Goal: Task Accomplishment & Management: Manage account settings

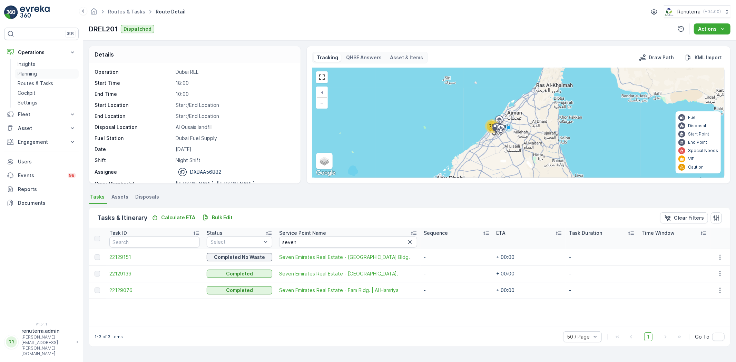
click at [32, 70] on p "Planning" at bounding box center [27, 73] width 19 height 7
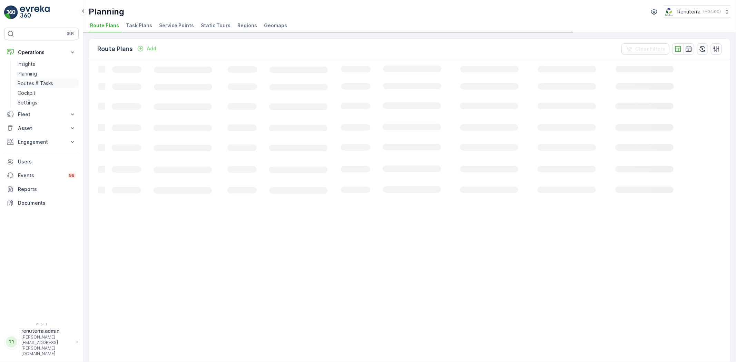
click at [26, 85] on p "Routes & Tasks" at bounding box center [36, 83] width 36 height 7
click at [122, 21] on div "Routes & Tasks Renuterra ( +04:00 ) Routes Tasks" at bounding box center [409, 16] width 653 height 33
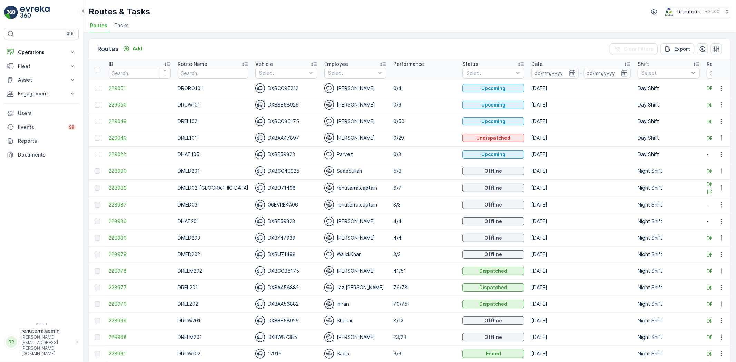
click at [110, 140] on span "229040" at bounding box center [140, 138] width 62 height 7
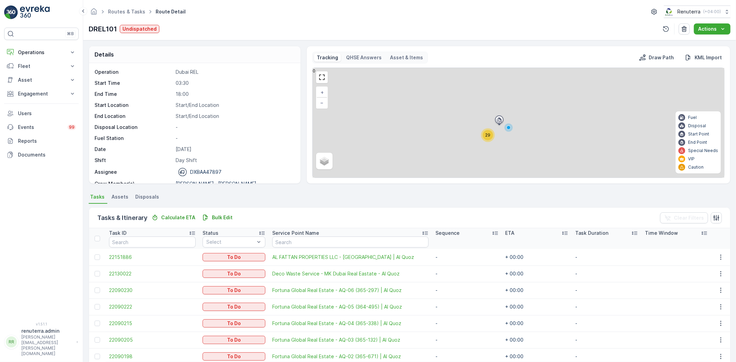
scroll to position [38, 0]
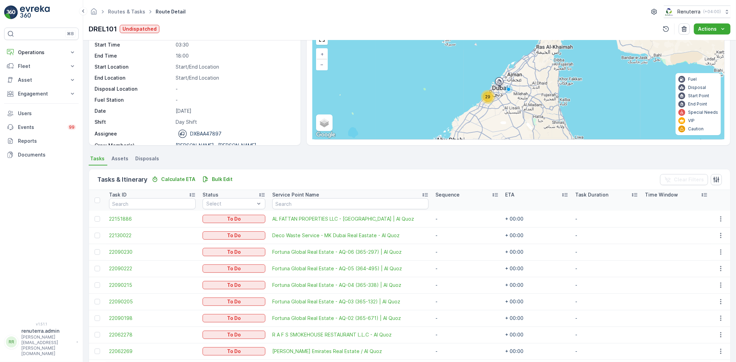
drag, startPoint x: 291, startPoint y: 282, endPoint x: 491, endPoint y: 204, distance: 214.8
click at [491, 204] on th "Sequence" at bounding box center [467, 200] width 70 height 21
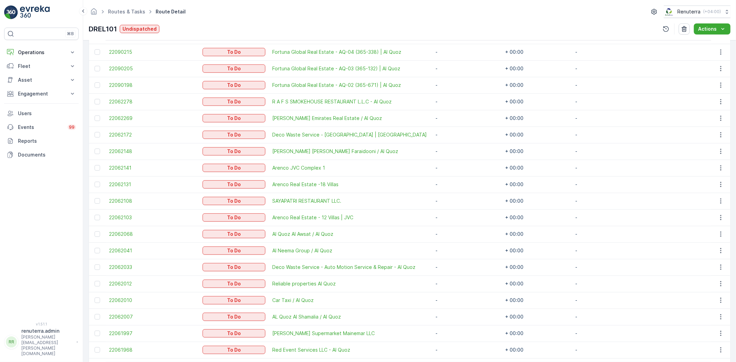
scroll to position [268, 0]
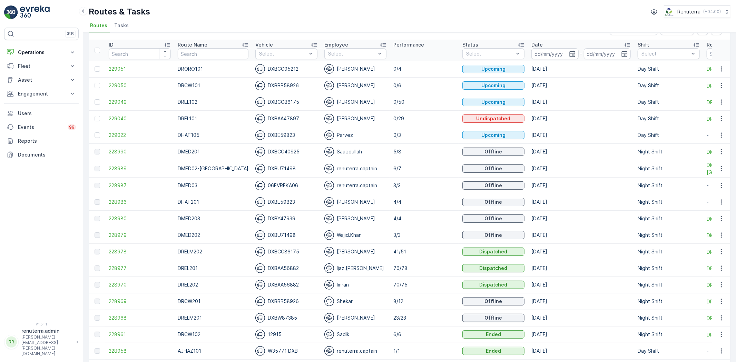
scroll to position [38, 0]
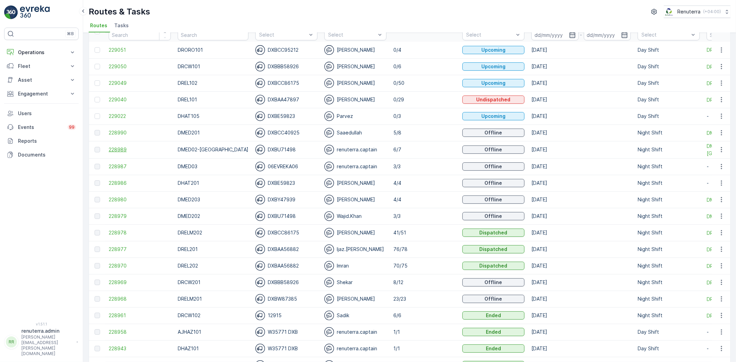
click at [123, 150] on span "228989" at bounding box center [140, 149] width 62 height 7
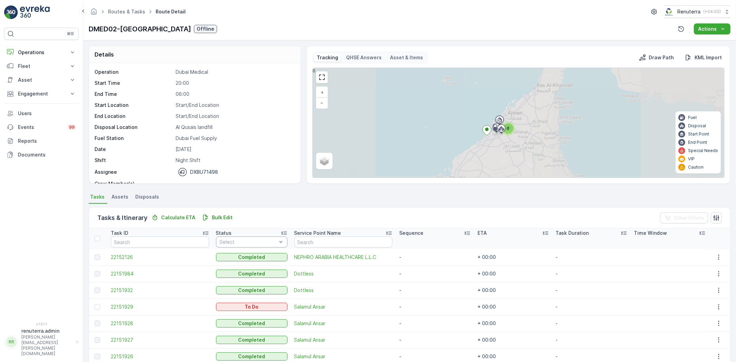
scroll to position [32, 0]
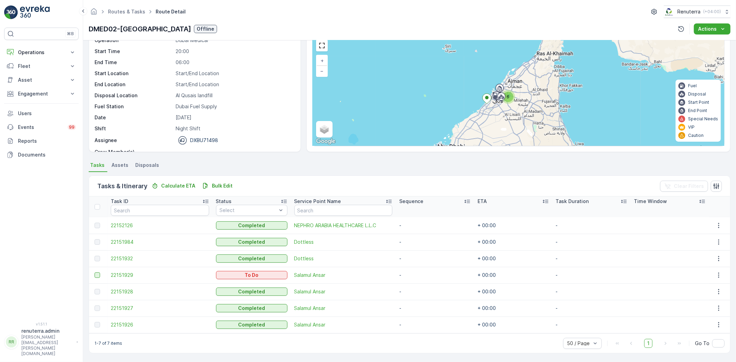
click at [97, 277] on div at bounding box center [98, 276] width 6 height 6
click at [95, 273] on input "checkbox" at bounding box center [95, 273] width 0 height 0
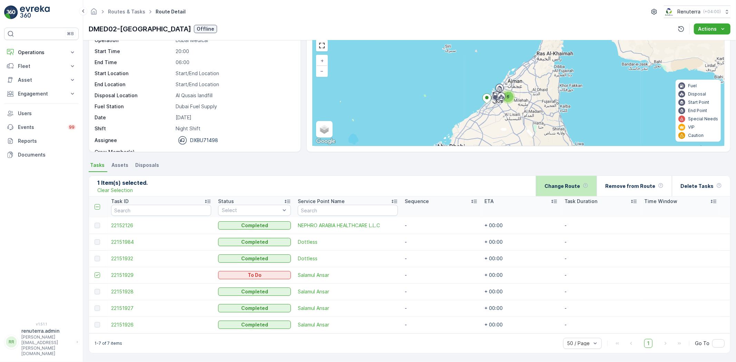
click at [555, 191] on div "Change Route" at bounding box center [567, 186] width 44 height 20
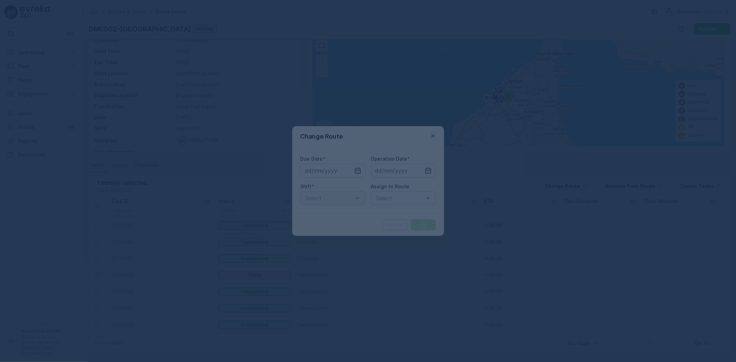
type input "[DATE]"
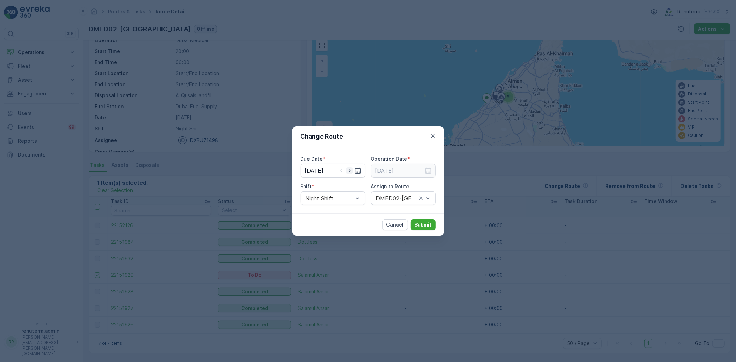
click at [349, 170] on icon "button" at bounding box center [349, 170] width 7 height 7
type input "[DATE]"
click at [426, 171] on icon "button" at bounding box center [428, 170] width 7 height 7
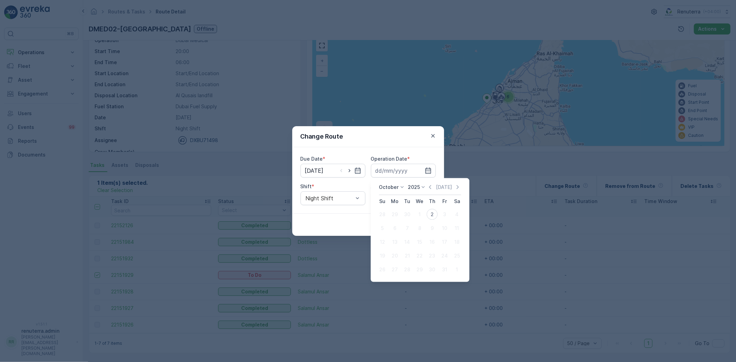
drag, startPoint x: 432, startPoint y: 218, endPoint x: 427, endPoint y: 221, distance: 5.9
click at [432, 217] on div "2" at bounding box center [432, 214] width 11 height 11
type input "[DATE]"
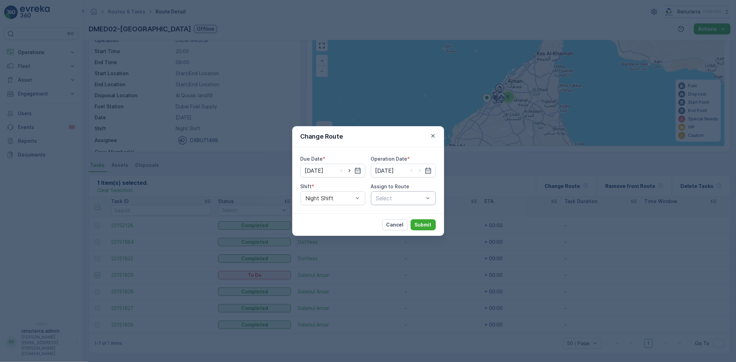
click at [406, 193] on div "Select" at bounding box center [403, 199] width 65 height 14
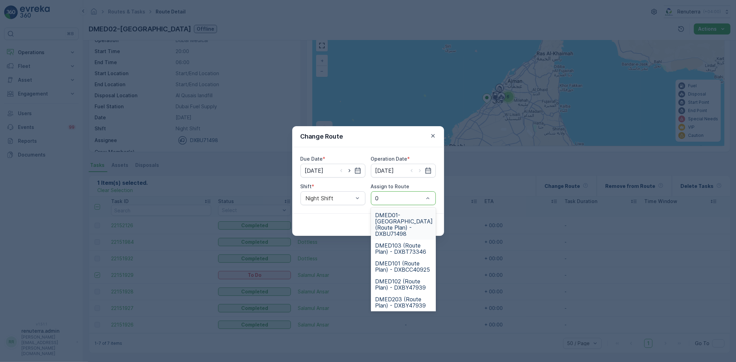
type input "02"
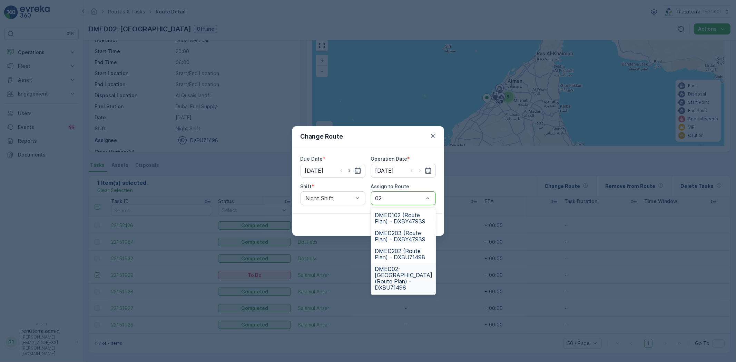
click at [387, 280] on span "DMED02-Khawaneej Yard (Route Plan) - DXBU71498" at bounding box center [404, 278] width 58 height 25
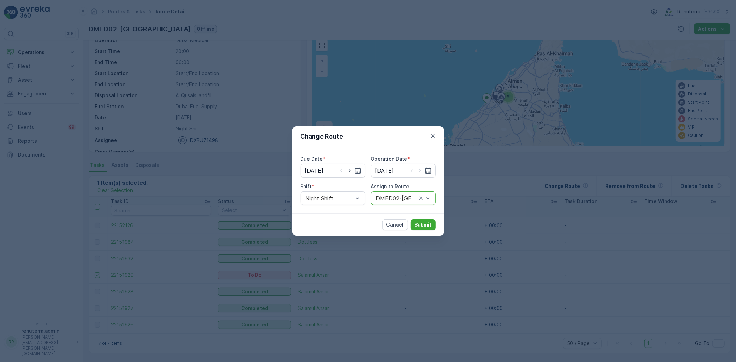
click at [422, 217] on div "Cancel Submit" at bounding box center [368, 225] width 152 height 22
click at [424, 220] on button "Submit" at bounding box center [423, 224] width 25 height 11
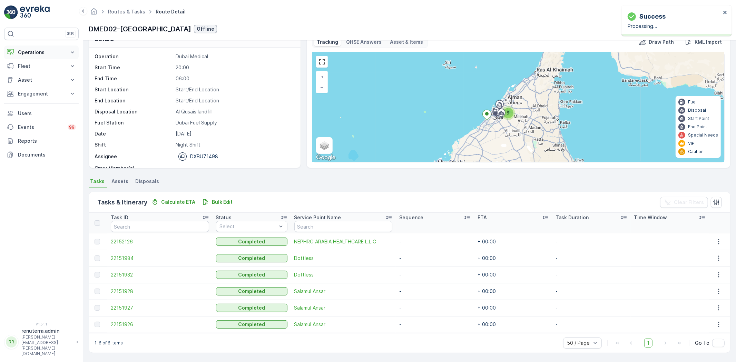
scroll to position [15, 0]
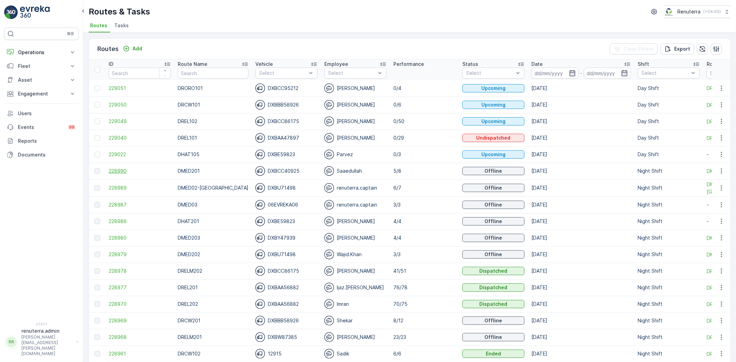
click at [118, 168] on span "228990" at bounding box center [140, 171] width 62 height 7
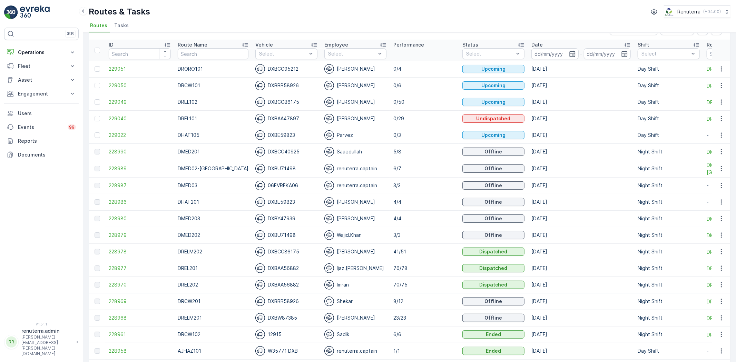
scroll to position [38, 0]
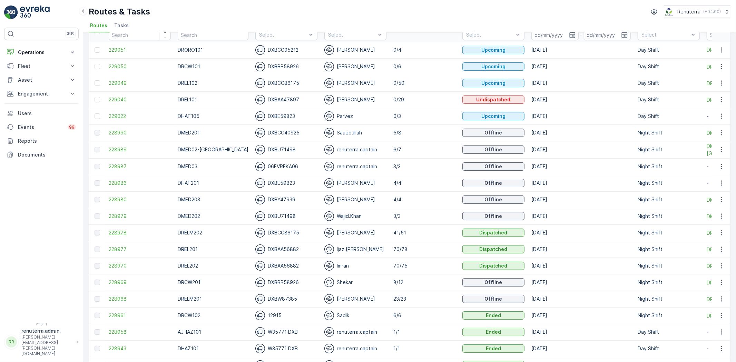
click at [121, 232] on span "228978" at bounding box center [140, 232] width 62 height 7
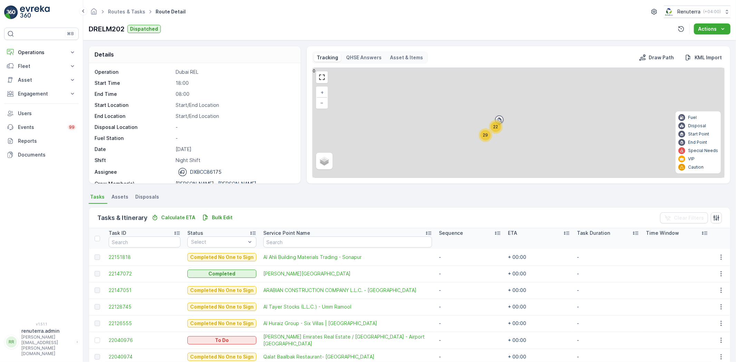
scroll to position [38, 0]
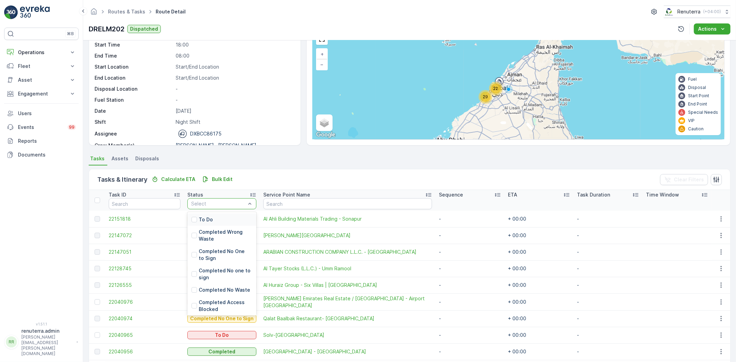
click at [223, 218] on div "To Do" at bounding box center [221, 220] width 69 height 12
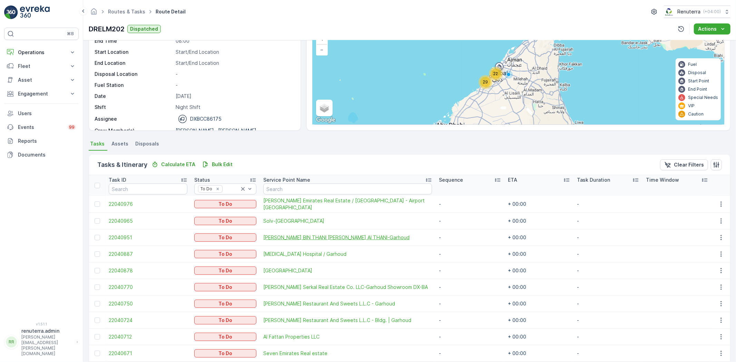
scroll to position [81, 0]
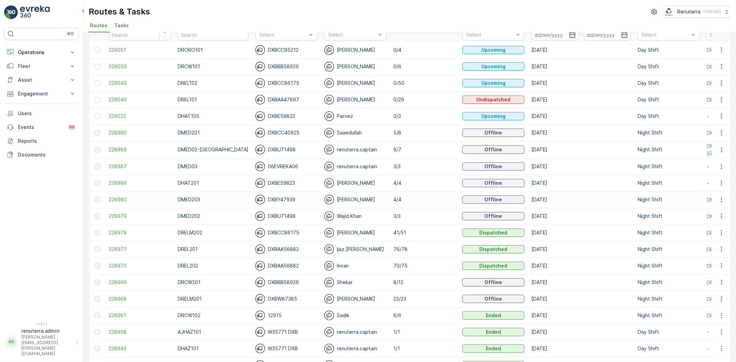
scroll to position [77, 0]
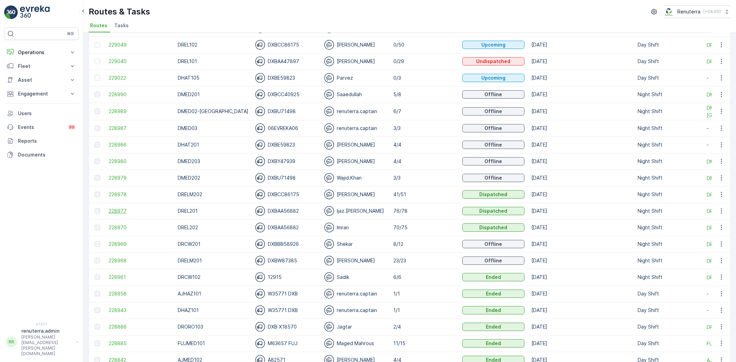
click at [113, 208] on span "228977" at bounding box center [140, 211] width 62 height 7
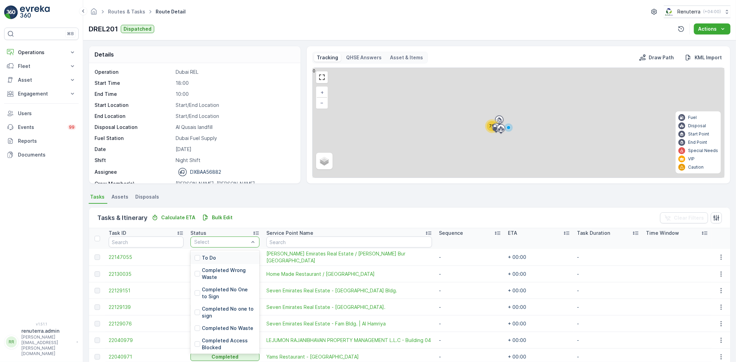
click at [207, 255] on p "To Do" at bounding box center [209, 258] width 14 height 7
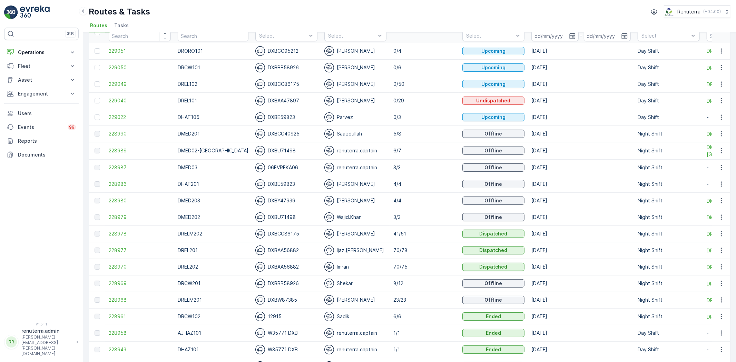
scroll to position [38, 0]
click at [112, 263] on span "228970" at bounding box center [140, 266] width 62 height 7
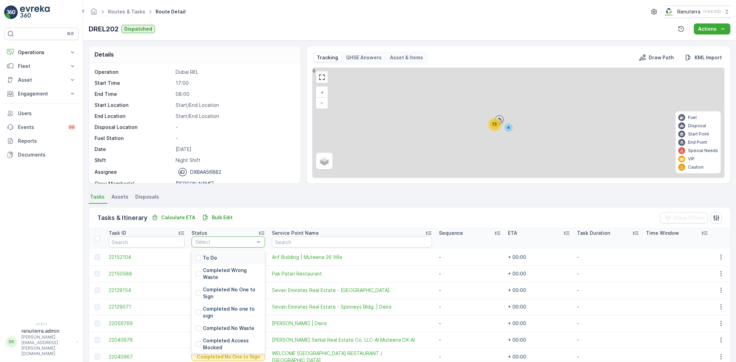
click at [228, 257] on div "To Do" at bounding box center [229, 258] width 74 height 12
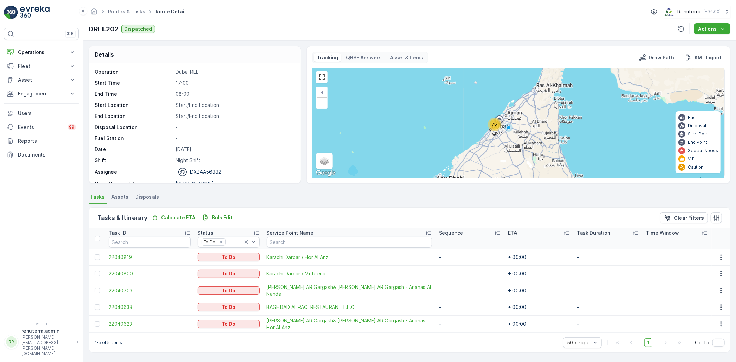
drag, startPoint x: 294, startPoint y: 311, endPoint x: 292, endPoint y: 315, distance: 4.0
drag, startPoint x: 292, startPoint y: 315, endPoint x: 262, endPoint y: 213, distance: 106.5
click at [262, 213] on div "Tasks & Itinerary Calculate ETA Bulk Edit Clear Filters" at bounding box center [409, 218] width 641 height 21
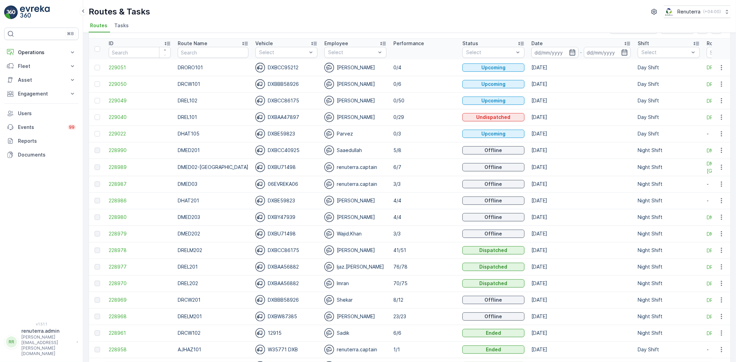
scroll to position [38, 0]
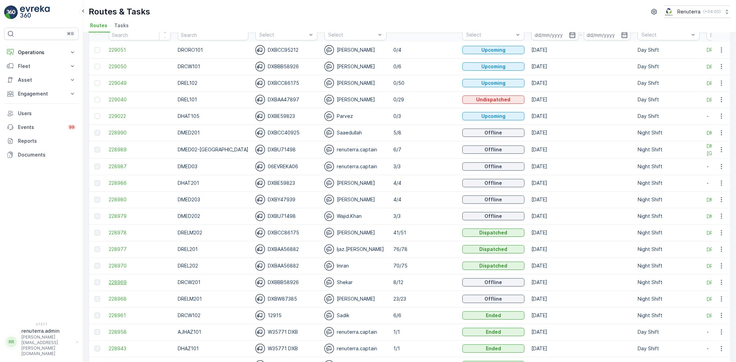
click at [119, 281] on span "228969" at bounding box center [140, 282] width 62 height 7
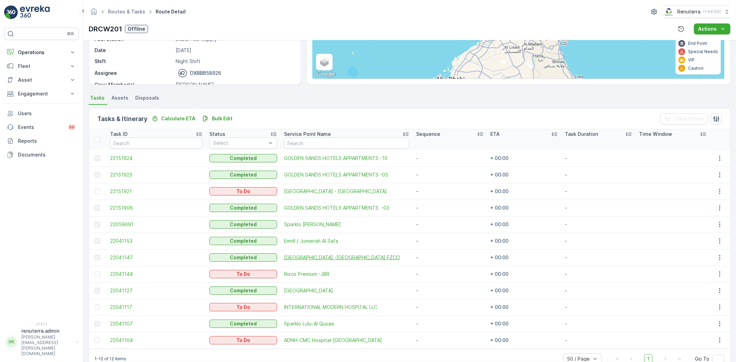
scroll to position [115, 0]
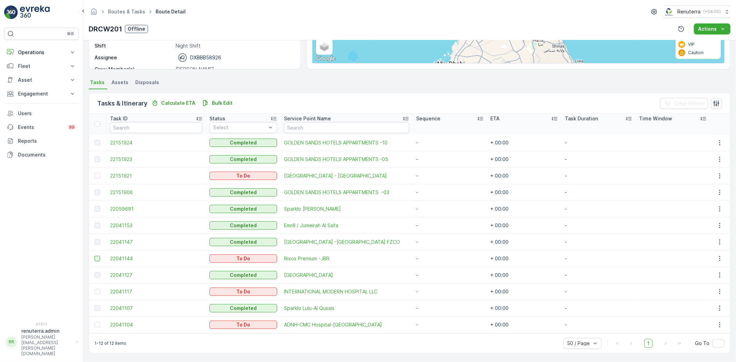
click at [95, 258] on div at bounding box center [98, 259] width 6 height 6
click at [95, 256] on input "checkbox" at bounding box center [95, 256] width 0 height 0
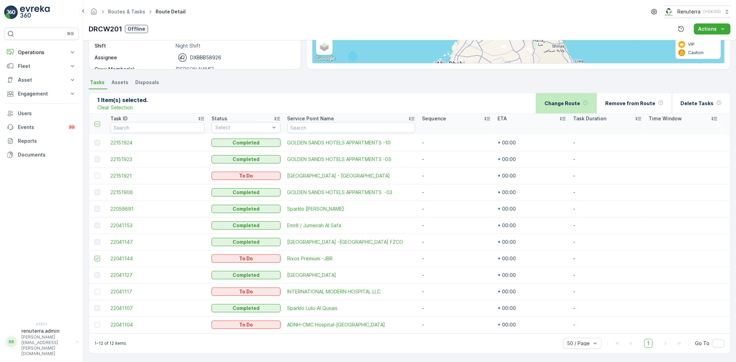
click at [558, 104] on p "Change Route" at bounding box center [563, 103] width 36 height 7
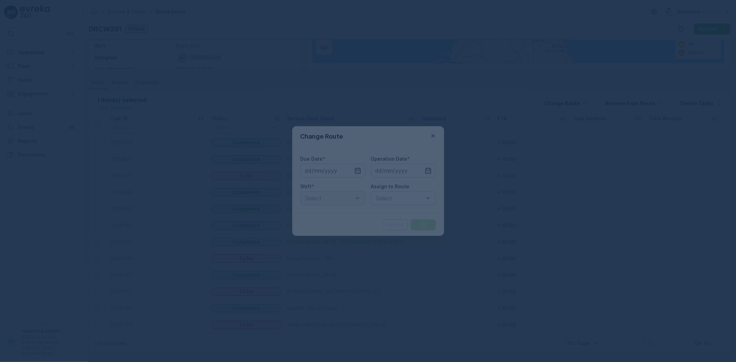
type input "[DATE]"
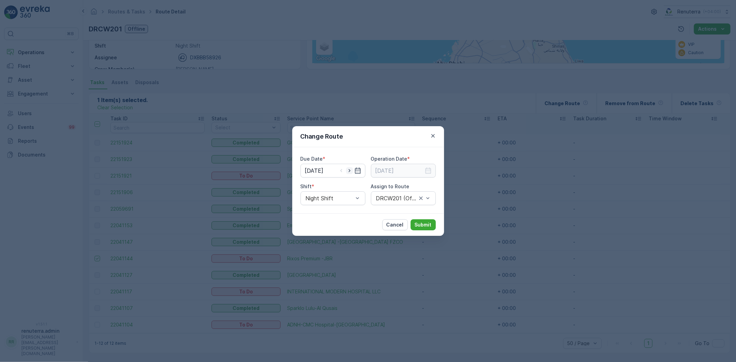
click at [352, 172] on icon "button" at bounding box center [349, 170] width 7 height 7
type input "[DATE]"
drag, startPoint x: 351, startPoint y: 174, endPoint x: 356, endPoint y: 175, distance: 5.2
click at [352, 174] on div "[DATE]" at bounding box center [333, 171] width 65 height 14
click at [426, 172] on icon "button" at bounding box center [428, 170] width 7 height 7
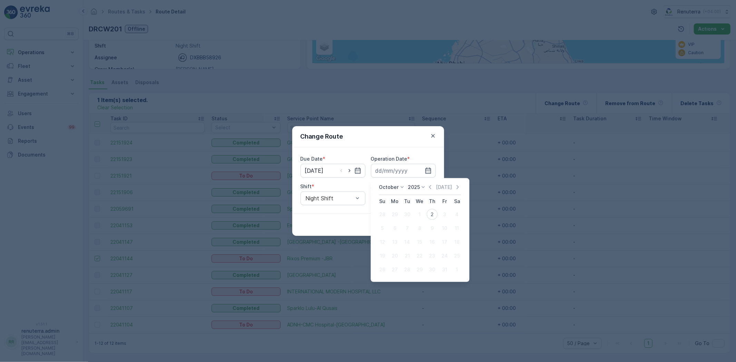
drag, startPoint x: 430, startPoint y: 216, endPoint x: 423, endPoint y: 220, distance: 8.3
click at [431, 216] on div "2" at bounding box center [432, 214] width 11 height 11
type input "[DATE]"
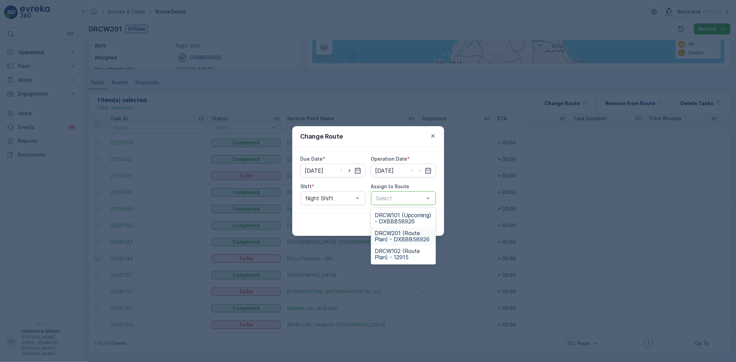
click at [392, 243] on span "DRCW201 (Route Plan) - DXBBB58926" at bounding box center [403, 236] width 57 height 12
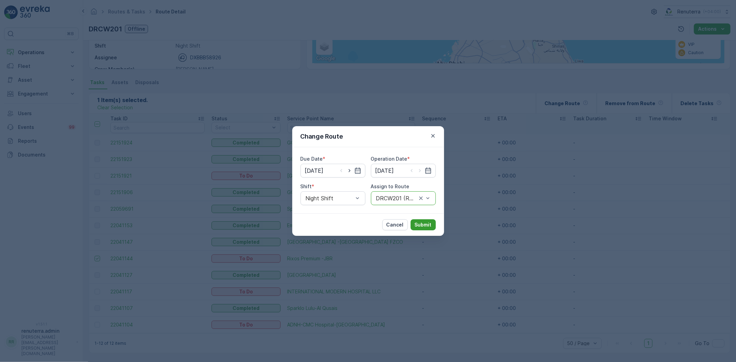
click at [422, 222] on p "Submit" at bounding box center [423, 225] width 17 height 7
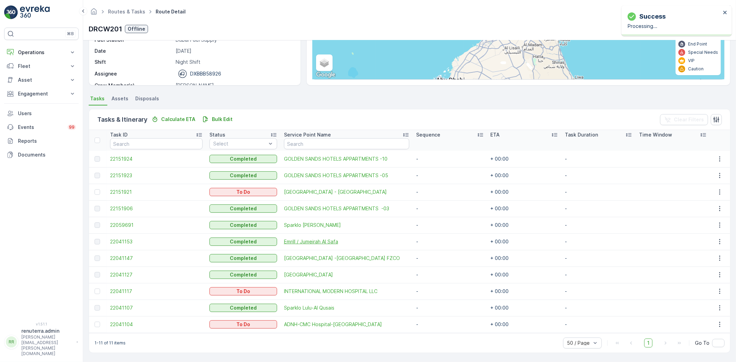
scroll to position [98, 0]
click at [325, 257] on span "Centara Mirage Beach Resort -Dubai FZCO" at bounding box center [346, 258] width 125 height 7
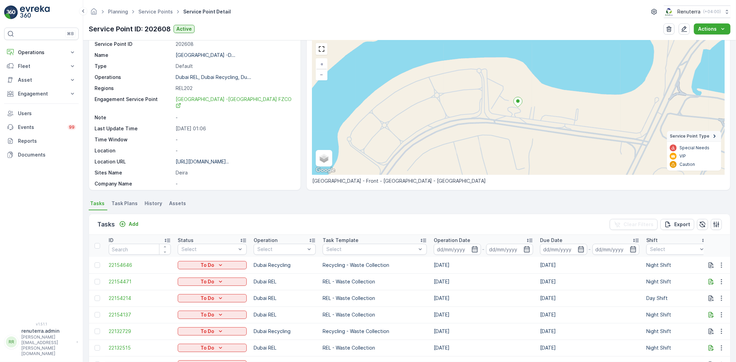
scroll to position [66, 0]
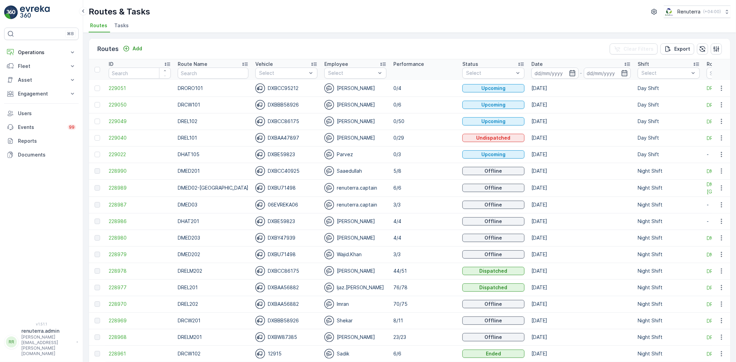
click at [121, 25] on span "Tasks" at bounding box center [121, 25] width 14 height 7
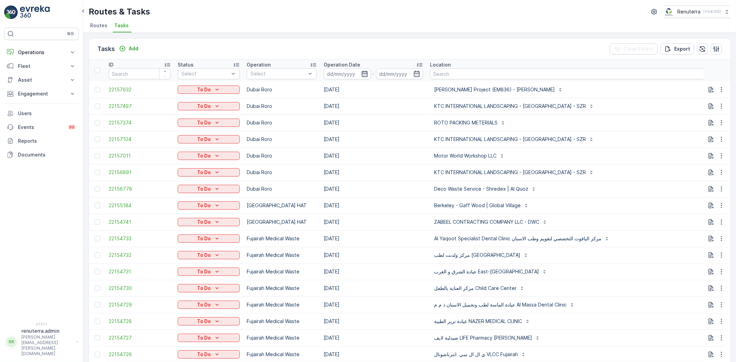
click at [364, 71] on icon "button" at bounding box center [364, 73] width 7 height 7
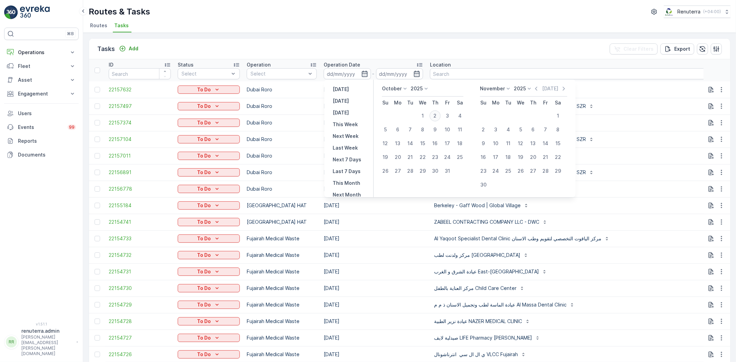
click at [432, 116] on div "2" at bounding box center [435, 115] width 11 height 11
type input "[DATE]"
click at [432, 116] on div "2" at bounding box center [435, 115] width 11 height 11
type input "[DATE]"
click at [430, 115] on div "2" at bounding box center [435, 115] width 11 height 11
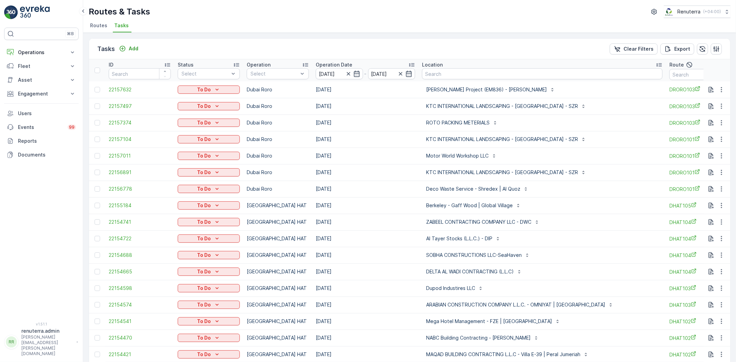
drag, startPoint x: 596, startPoint y: 42, endPoint x: 593, endPoint y: 39, distance: 5.4
click at [594, 39] on div "Tasks Add Clear Filters Export" at bounding box center [409, 49] width 641 height 21
click at [669, 76] on input "text" at bounding box center [700, 74] width 62 height 11
type input "drelm"
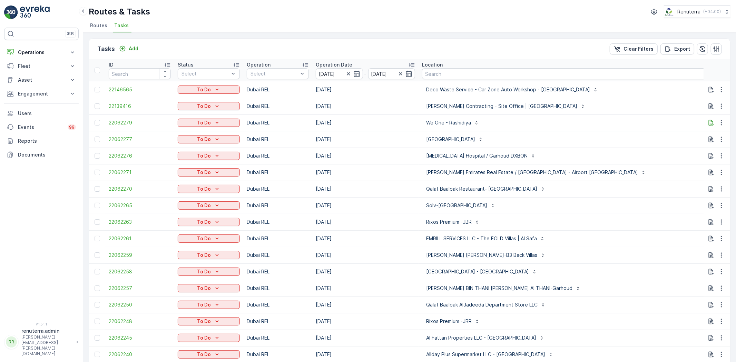
type input "drelm102"
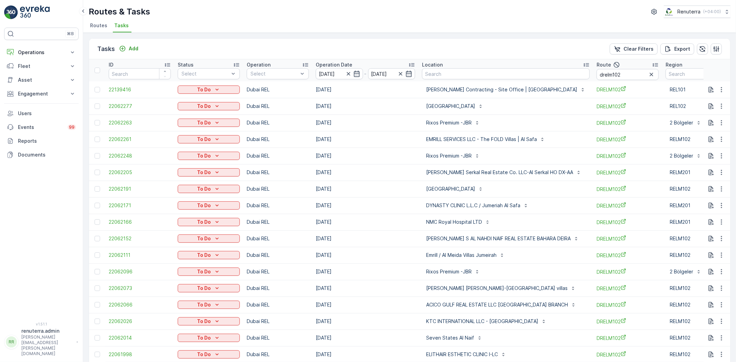
click at [556, 119] on div "Rixos Premium -JBR" at bounding box center [506, 122] width 168 height 11
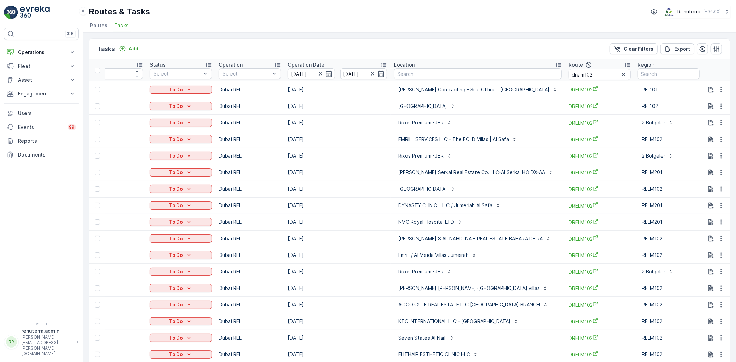
scroll to position [0, 40]
click at [97, 105] on div at bounding box center [98, 107] width 6 height 6
click at [95, 104] on input "checkbox" at bounding box center [95, 104] width 0 height 0
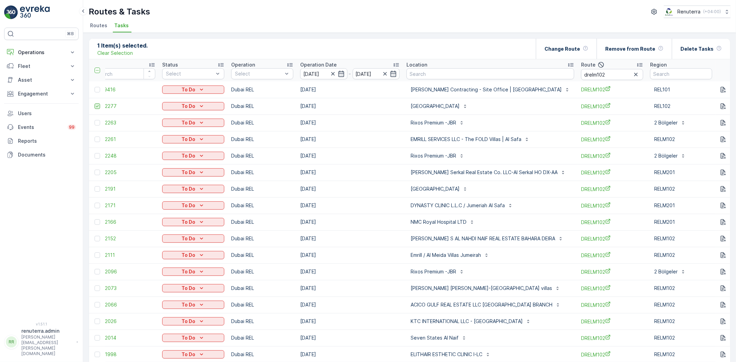
scroll to position [0, 28]
click at [94, 118] on td at bounding box center [97, 123] width 16 height 17
click at [98, 121] on div at bounding box center [98, 123] width 6 height 6
click at [95, 120] on input "checkbox" at bounding box center [95, 120] width 0 height 0
click at [100, 155] on div at bounding box center [98, 156] width 6 height 6
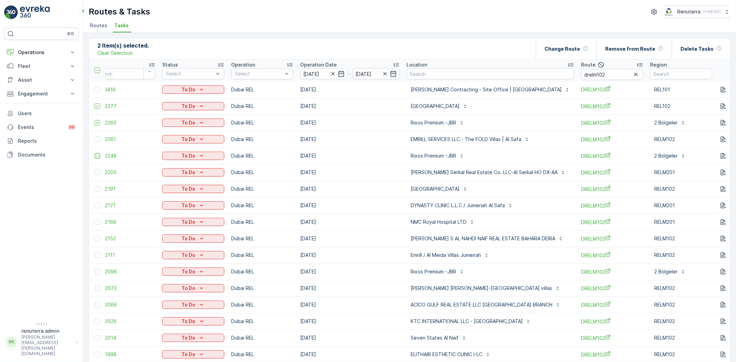
click at [95, 153] on input "checkbox" at bounding box center [95, 153] width 0 height 0
click at [99, 174] on div at bounding box center [98, 173] width 6 height 6
click at [95, 170] on input "checkbox" at bounding box center [95, 170] width 0 height 0
click at [98, 191] on div at bounding box center [98, 189] width 6 height 6
click at [95, 186] on input "checkbox" at bounding box center [95, 186] width 0 height 0
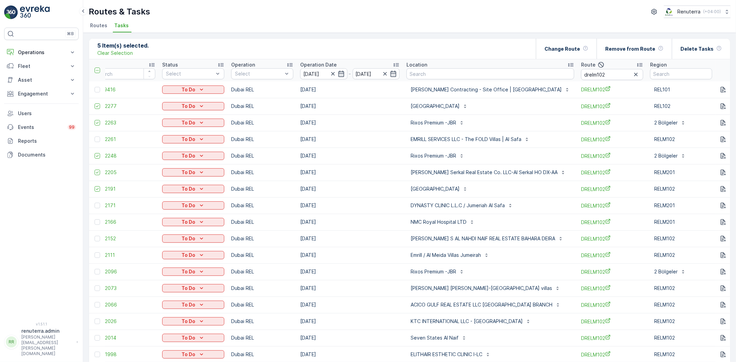
click at [95, 219] on td at bounding box center [97, 222] width 16 height 17
click at [99, 223] on div at bounding box center [98, 222] width 6 height 6
click at [95, 219] on input "checkbox" at bounding box center [95, 219] width 0 height 0
click at [94, 238] on td at bounding box center [97, 239] width 16 height 17
click at [101, 272] on div at bounding box center [98, 272] width 7 height 6
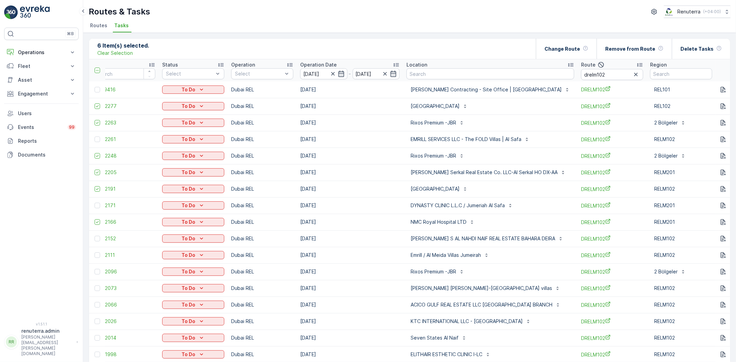
click at [95, 269] on input "checkbox" at bounding box center [95, 269] width 0 height 0
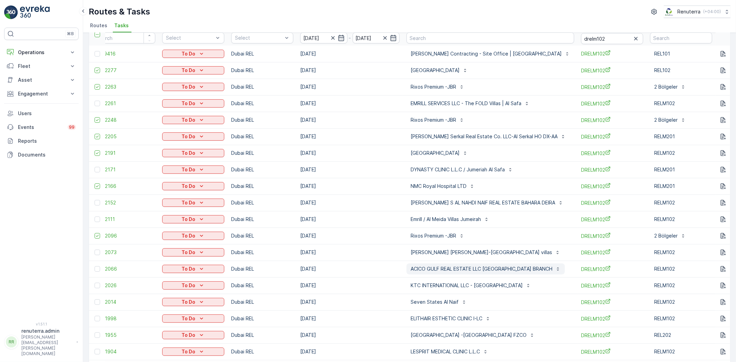
scroll to position [38, 0]
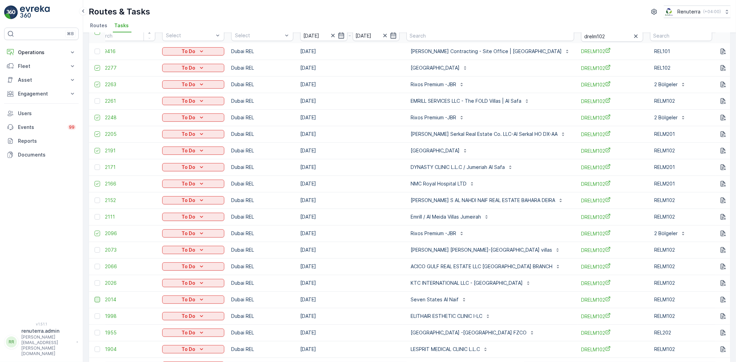
click at [98, 298] on div at bounding box center [98, 300] width 6 height 6
click at [95, 297] on input "checkbox" at bounding box center [95, 297] width 0 height 0
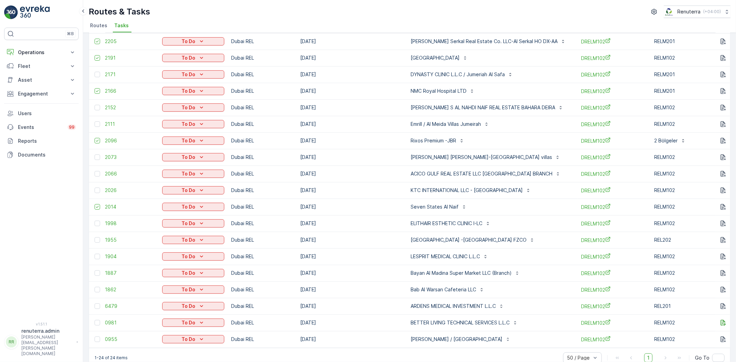
scroll to position [146, 0]
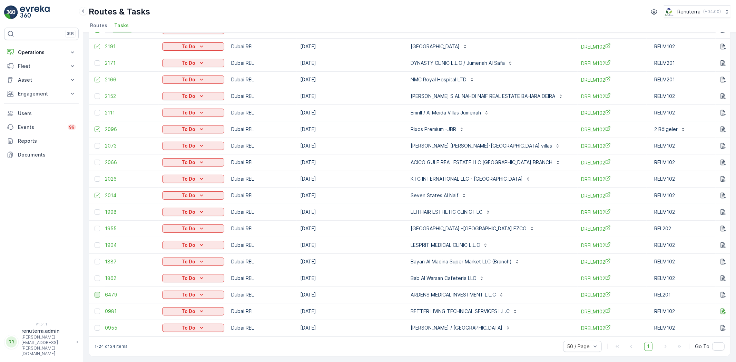
click at [98, 293] on div at bounding box center [98, 295] width 6 height 6
click at [95, 292] on input "checkbox" at bounding box center [95, 292] width 0 height 0
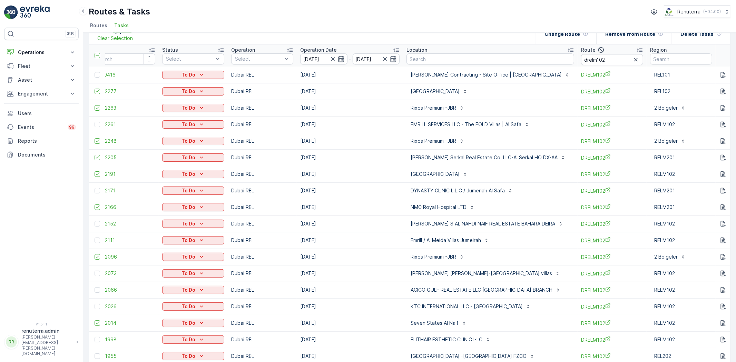
scroll to position [0, 0]
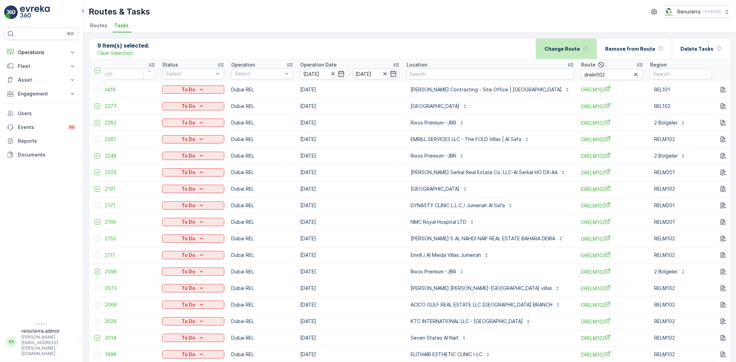
click at [575, 51] on p "Change Route" at bounding box center [563, 49] width 36 height 7
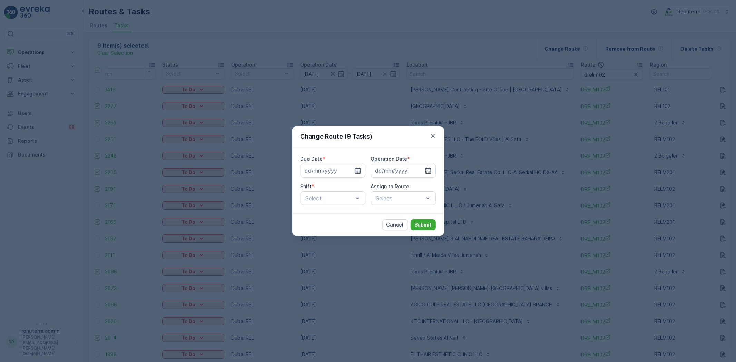
click at [355, 172] on icon "button" at bounding box center [358, 171] width 6 height 6
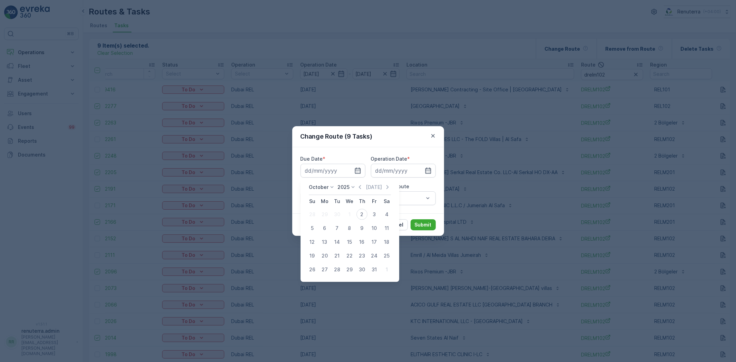
click at [362, 218] on div "2" at bounding box center [361, 214] width 11 height 11
type input "[DATE]"
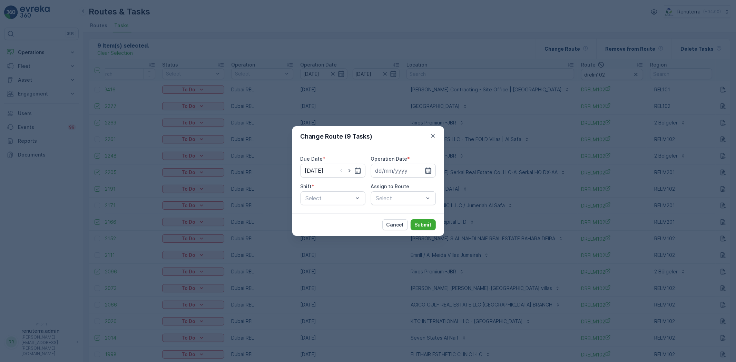
click at [431, 173] on icon "button" at bounding box center [428, 171] width 6 height 6
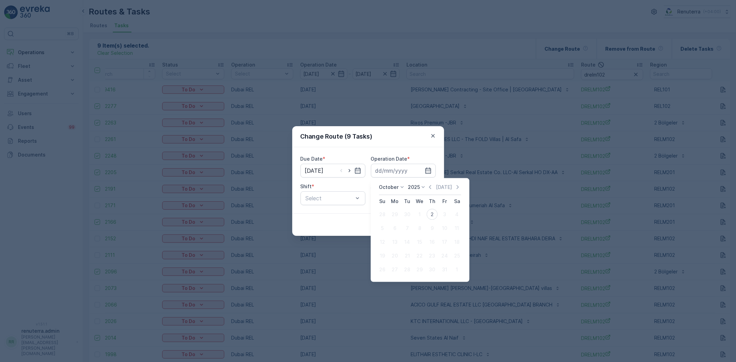
drag, startPoint x: 430, startPoint y: 211, endPoint x: 403, endPoint y: 209, distance: 26.7
click at [429, 211] on div "2" at bounding box center [432, 214] width 11 height 11
type input "[DATE]"
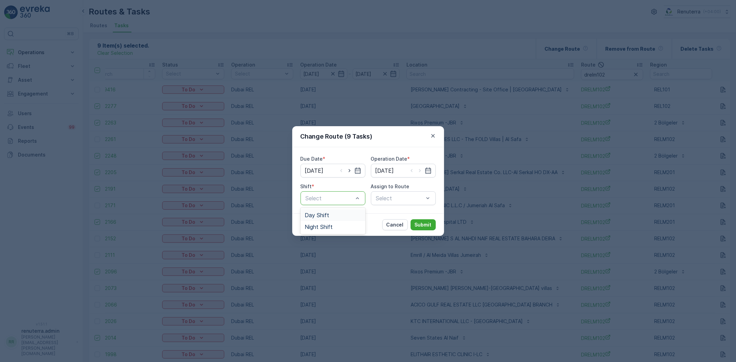
click at [315, 215] on span "Day Shift" at bounding box center [317, 215] width 25 height 6
click at [398, 194] on div "Select" at bounding box center [403, 199] width 65 height 14
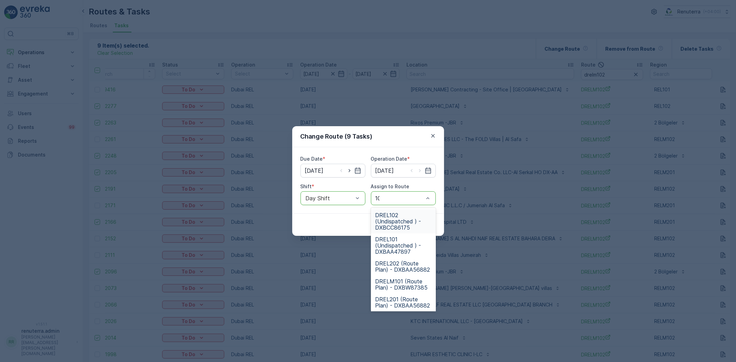
type input "101"
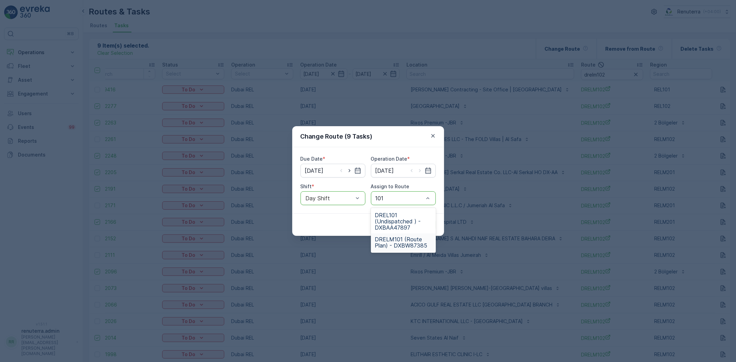
drag, startPoint x: 401, startPoint y: 247, endPoint x: 404, endPoint y: 243, distance: 4.7
click at [401, 247] on span "DRELM101 (Route Plan) - DXBW87385" at bounding box center [403, 242] width 57 height 12
click at [422, 224] on p "Submit" at bounding box center [423, 225] width 17 height 7
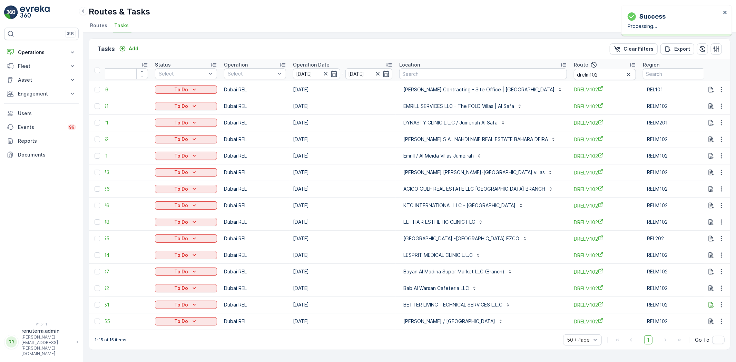
scroll to position [0, 20]
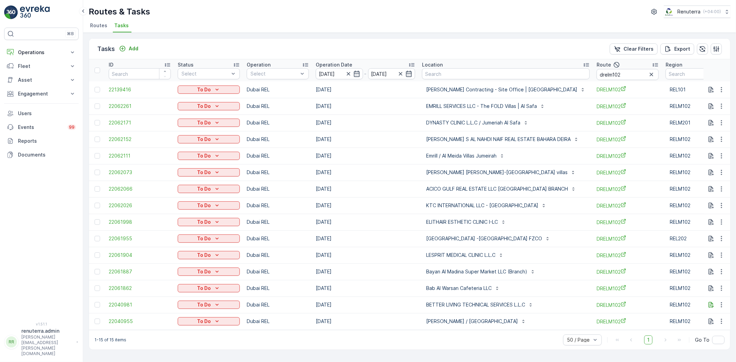
drag, startPoint x: 427, startPoint y: 334, endPoint x: 456, endPoint y: 327, distance: 29.7
click at [456, 327] on div "Tasks Add Clear Filters Export ID Status Select Operation Select Operation Date…" at bounding box center [410, 194] width 642 height 312
click at [439, 340] on div "1-15 of 15 items 50 / Page 1 Go To" at bounding box center [409, 340] width 641 height 20
click at [94, 140] on td at bounding box center [97, 139] width 16 height 17
click at [99, 139] on div at bounding box center [98, 140] width 6 height 6
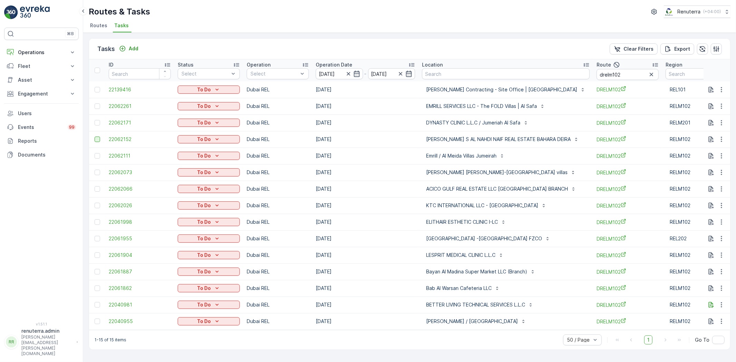
click at [95, 137] on input "checkbox" at bounding box center [95, 137] width 0 height 0
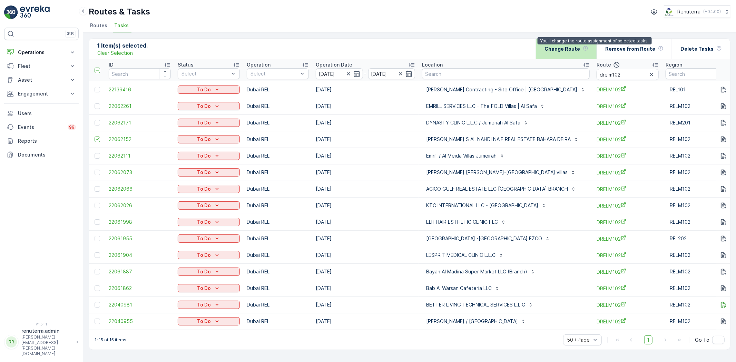
click at [588, 47] on icon at bounding box center [585, 48] width 4 height 4
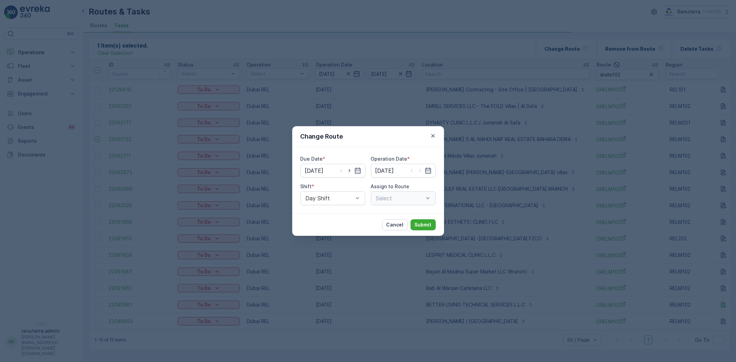
type input "[DATE]"
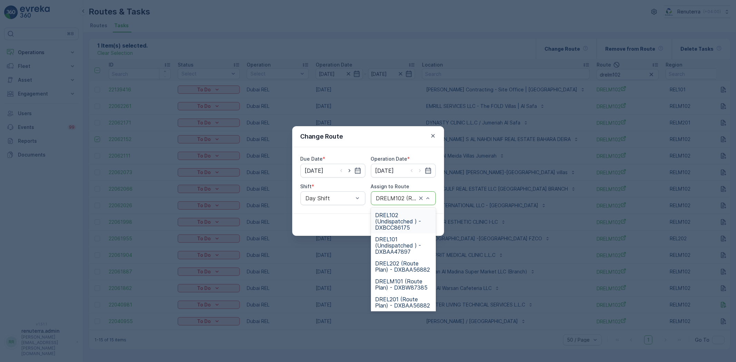
click at [432, 199] on div "DRELM102 (Route Plan) - DXBW87385" at bounding box center [403, 199] width 65 height 14
type input "101"
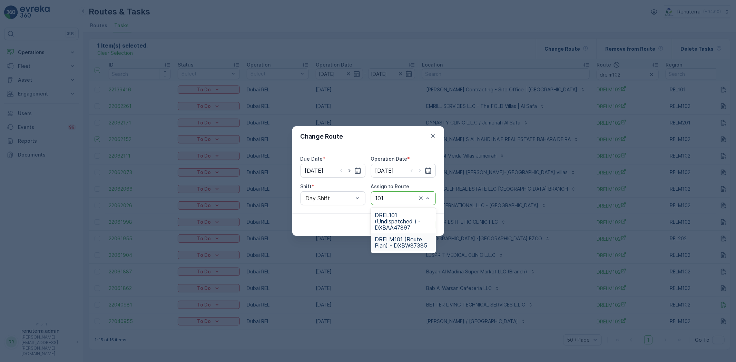
drag, startPoint x: 392, startPoint y: 240, endPoint x: 411, endPoint y: 237, distance: 18.5
click at [393, 241] on span "DRELM101 (Route Plan) - DXBW87385" at bounding box center [403, 242] width 57 height 12
click at [424, 224] on p "Submit" at bounding box center [423, 225] width 17 height 7
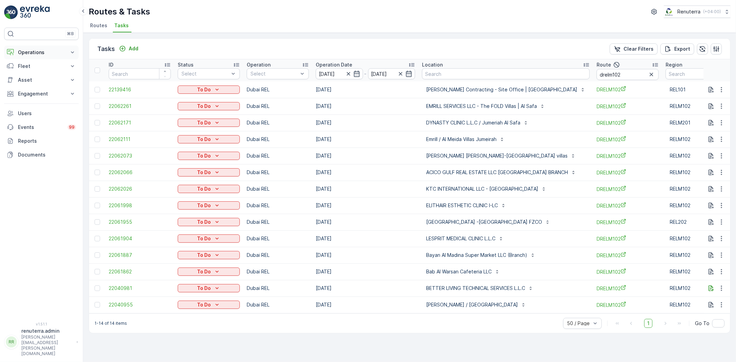
click at [42, 51] on p "Operations" at bounding box center [41, 52] width 47 height 7
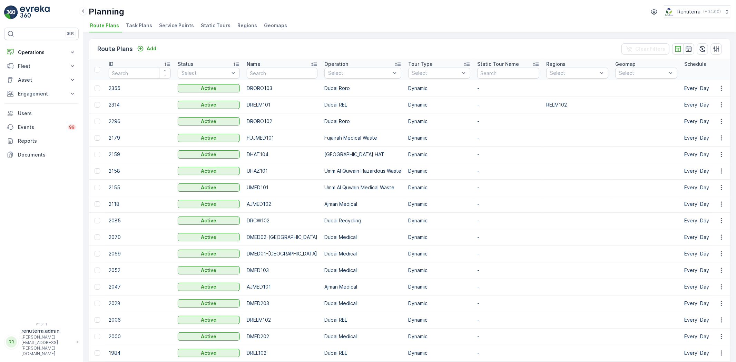
click at [186, 21] on li "Service Points" at bounding box center [177, 27] width 39 height 12
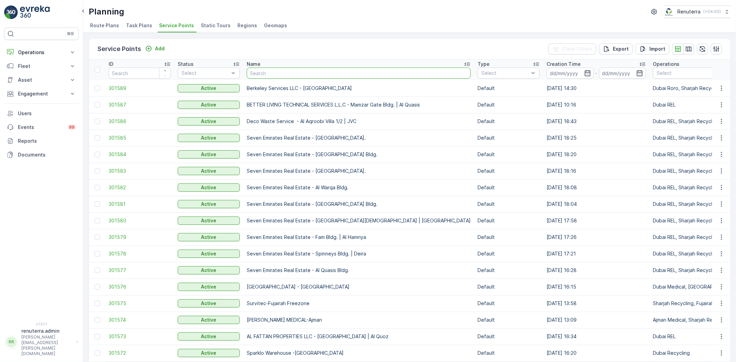
drag, startPoint x: 273, startPoint y: 70, endPoint x: 265, endPoint y: 55, distance: 17.0
click at [273, 70] on input "text" at bounding box center [359, 73] width 224 height 11
type input "hef"
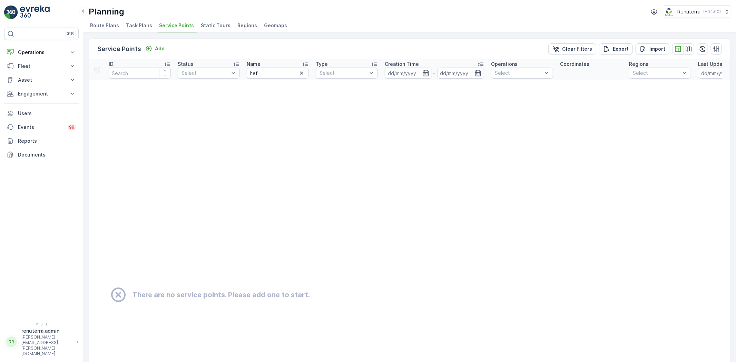
click at [267, 78] on th "Name hef" at bounding box center [277, 69] width 69 height 21
click at [270, 76] on input "hef" at bounding box center [278, 73] width 62 height 11
type input "hewf"
click at [270, 77] on input "hewf" at bounding box center [278, 73] width 62 height 11
type input "hwf"
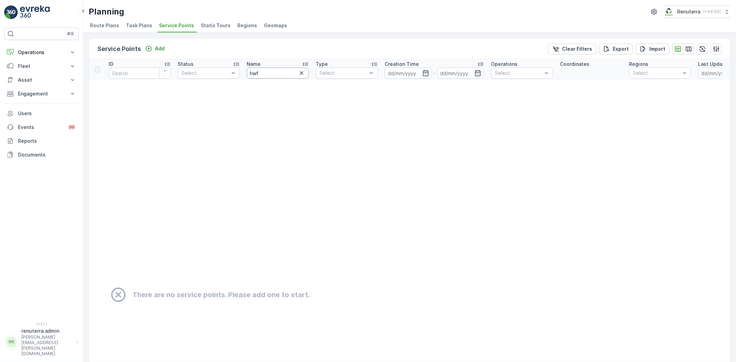
click at [272, 73] on input "hwf" at bounding box center [278, 73] width 62 height 11
type input "h w f"
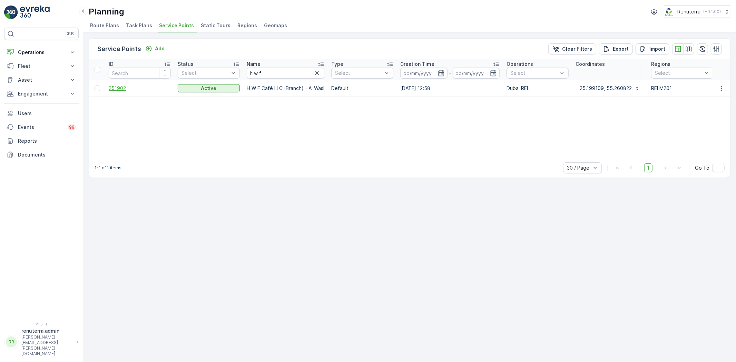
click at [117, 89] on span "251902" at bounding box center [140, 88] width 62 height 7
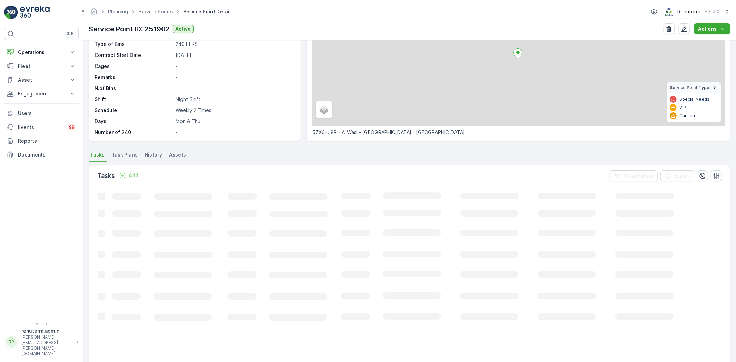
scroll to position [77, 0]
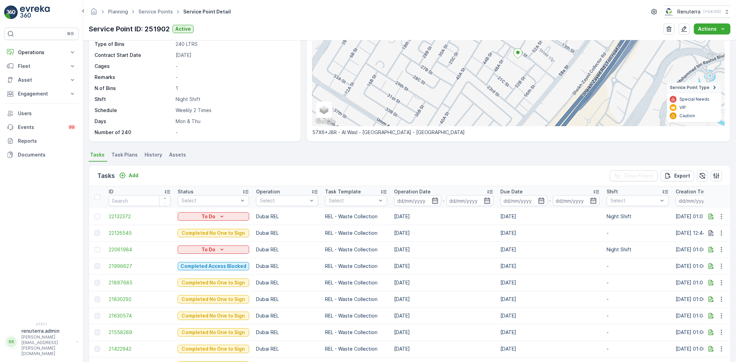
click at [440, 251] on td "[DATE]" at bounding box center [444, 250] width 106 height 17
click at [721, 249] on icon "button" at bounding box center [721, 249] width 7 height 7
click at [707, 276] on span "Change Route" at bounding box center [703, 279] width 33 height 7
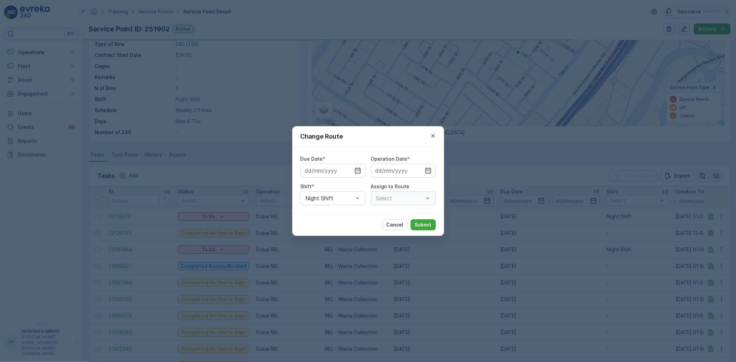
type input "[DATE]"
click at [344, 173] on div at bounding box center [349, 170] width 23 height 7
drag, startPoint x: 347, startPoint y: 168, endPoint x: 347, endPoint y: 180, distance: 12.1
click at [347, 169] on icon "button" at bounding box center [349, 170] width 7 height 7
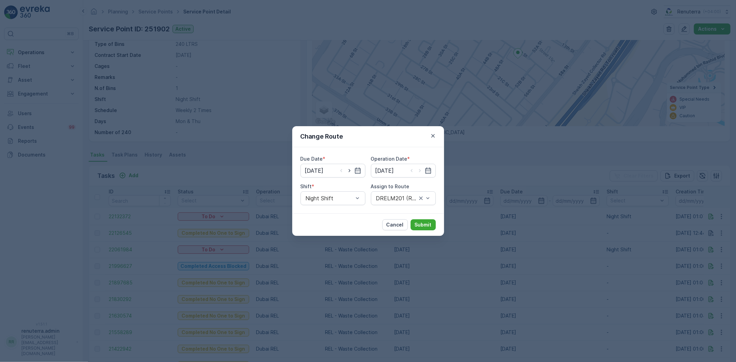
type input "[DATE]"
click at [422, 172] on icon "button" at bounding box center [420, 170] width 7 height 7
type input "[DATE]"
click at [429, 224] on p "Submit" at bounding box center [423, 225] width 17 height 7
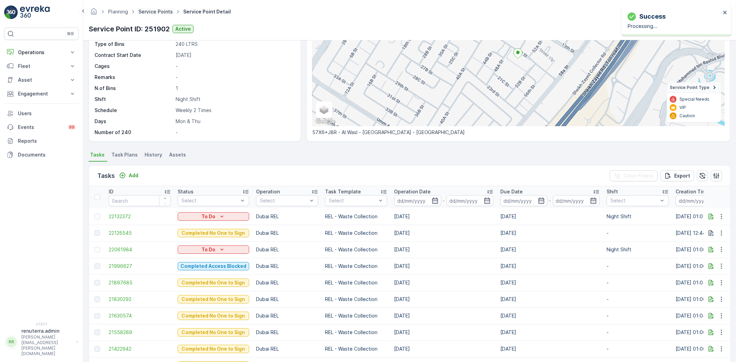
click at [165, 11] on link "Service Points" at bounding box center [155, 12] width 35 height 6
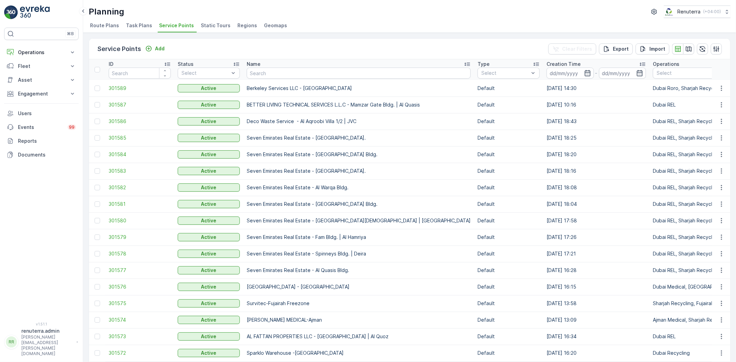
click at [285, 74] on input "text" at bounding box center [359, 73] width 224 height 11
type input "[MEDICAL_DATA] mird"
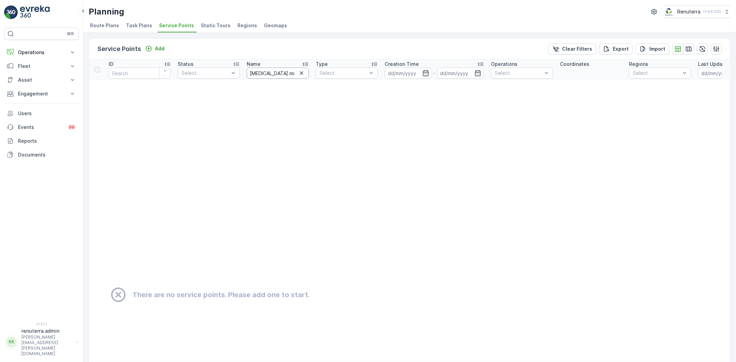
click at [277, 71] on input "[MEDICAL_DATA] mird" at bounding box center [278, 73] width 62 height 11
type input "[MEDICAL_DATA] mir"
click at [285, 74] on input "[MEDICAL_DATA] mir" at bounding box center [278, 73] width 62 height 11
type input "[MEDICAL_DATA]"
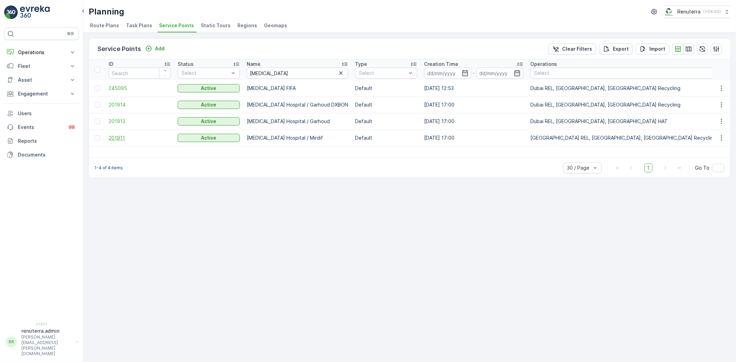
click at [118, 137] on span "201911" at bounding box center [140, 138] width 62 height 7
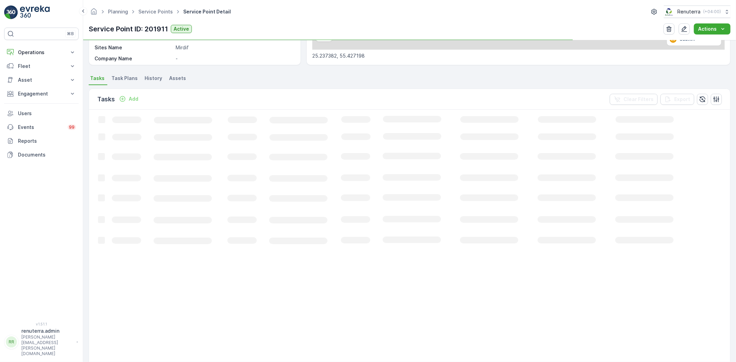
scroll to position [153, 0]
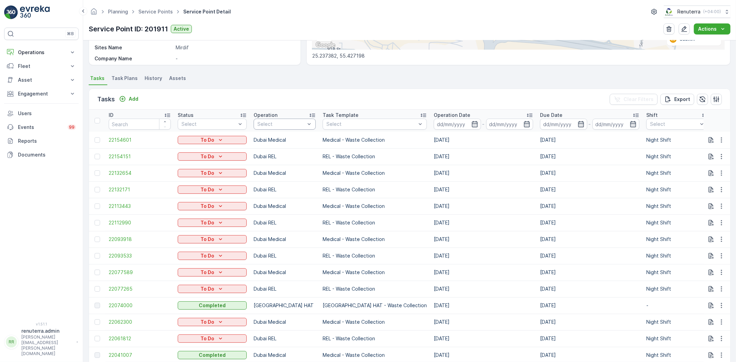
click at [280, 128] on div "Select" at bounding box center [285, 124] width 62 height 11
click at [285, 165] on div "[GEOGRAPHIC_DATA] HAT" at bounding box center [285, 174] width 62 height 19
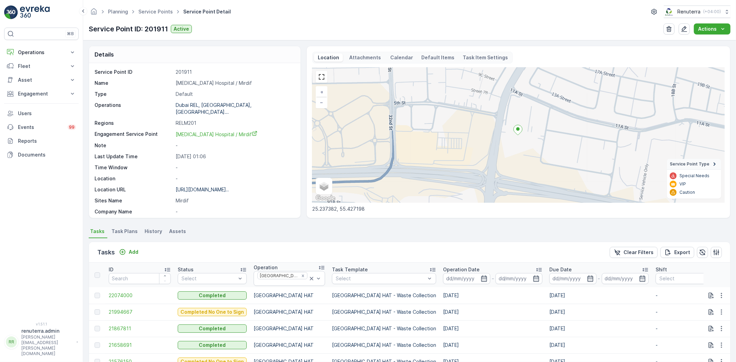
click at [203, 83] on p "[MEDICAL_DATA] Hospital / Mirdif" at bounding box center [235, 83] width 118 height 7
drag, startPoint x: 176, startPoint y: 84, endPoint x: 196, endPoint y: 84, distance: 19.7
click at [239, 78] on div "Service Point ID 201911 Name [MEDICAL_DATA] Hospital / Mirdif Type Default Oper…" at bounding box center [194, 197] width 199 height 257
copy p "[MEDICAL_DATA] Hospital / Mirdif"
click at [119, 292] on span "22074000" at bounding box center [140, 295] width 62 height 7
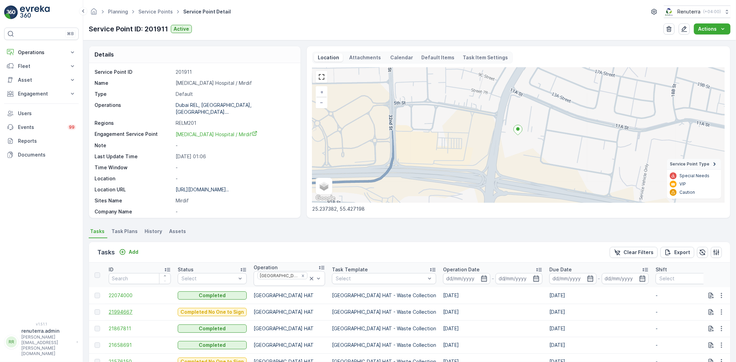
click at [134, 309] on span "21994667" at bounding box center [140, 312] width 62 height 7
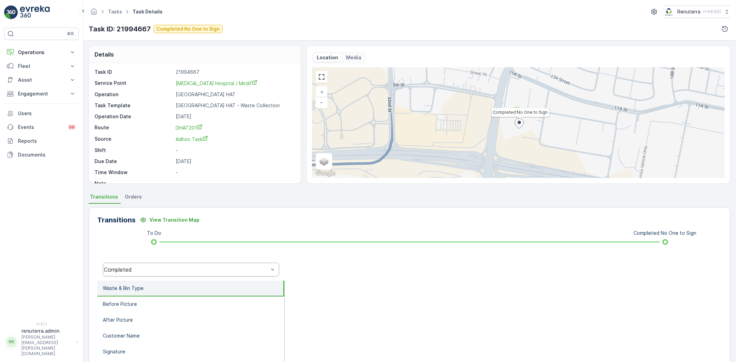
click at [157, 273] on div "Completed" at bounding box center [191, 270] width 176 height 14
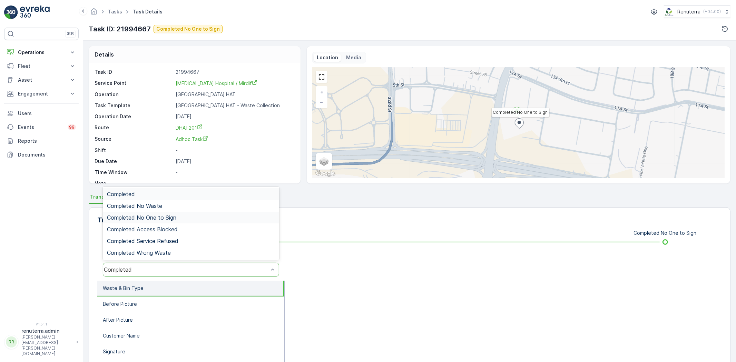
click at [153, 216] on span "Completed No One to Sign" at bounding box center [141, 218] width 69 height 6
